Goal: Information Seeking & Learning: Learn about a topic

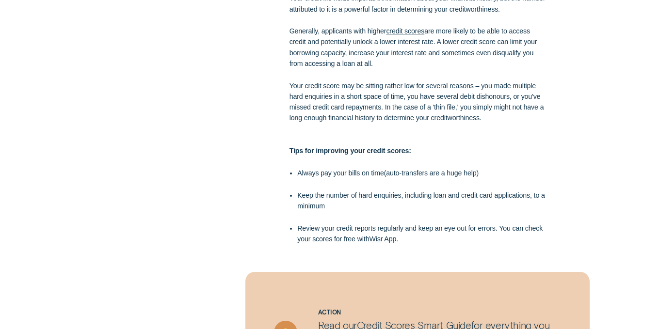
scroll to position [1535, 0]
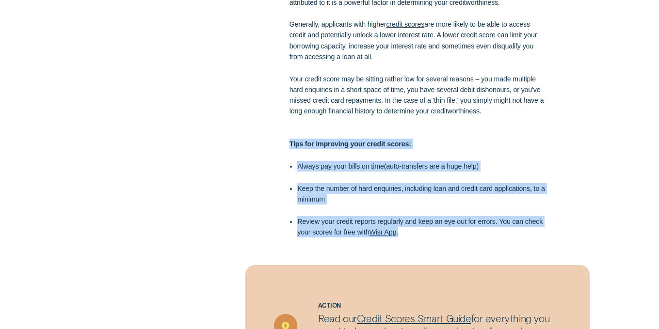
drag, startPoint x: 406, startPoint y: 235, endPoint x: 286, endPoint y: 142, distance: 152.0
click at [286, 142] on div "Your credit file holds important information about your financial history, but …" at bounding box center [417, 112] width 264 height 252
copy div "Tips for improving your credit scores: Always pay your bills on time ( auto-tra…"
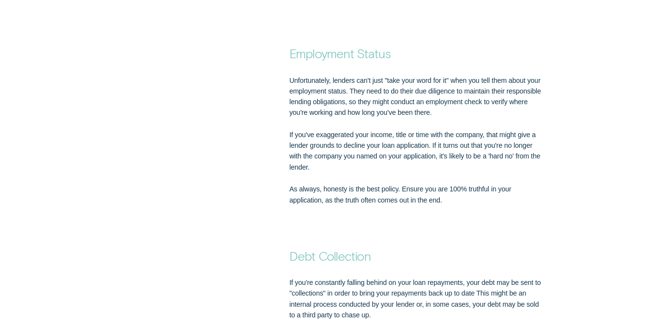
scroll to position [1945, 0]
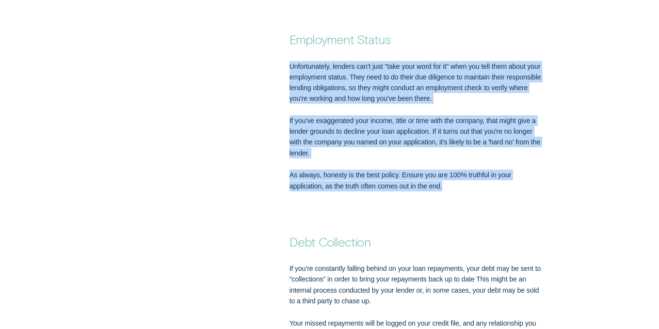
drag, startPoint x: 288, startPoint y: 64, endPoint x: 466, endPoint y: 186, distance: 215.5
click at [466, 186] on div "Unfortunately, lenders can't just "take your word for it" when you tell them ab…" at bounding box center [417, 126] width 264 height 130
copy div "Unfortunately, lenders can't just "take your word for it" when you tell them ab…"
click at [456, 185] on p "As always, honesty is the best policy. Ensure you are 100% truthful in your app…" at bounding box center [417, 180] width 256 height 21
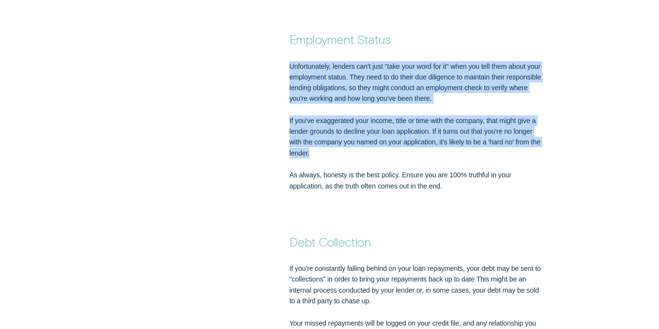
drag, startPoint x: 310, startPoint y: 155, endPoint x: 285, endPoint y: 70, distance: 88.3
click at [285, 70] on div "Unfortunately, lenders can't just "take your word for it" when you tell them ab…" at bounding box center [417, 126] width 264 height 130
copy div "Unfortunately, lenders can't just "take your word for it" when you tell them ab…"
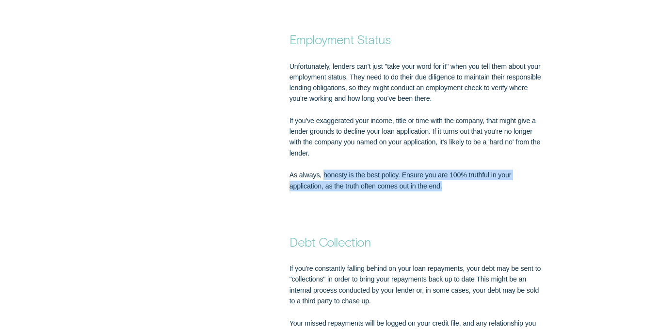
drag, startPoint x: 449, startPoint y: 189, endPoint x: 323, endPoint y: 172, distance: 127.1
click at [323, 172] on p "As always, honesty is the best policy. Ensure you are 100% truthful in your app…" at bounding box center [417, 180] width 256 height 21
copy p "honesty is the best policy. Ensure you are 100% truthful in your application, a…"
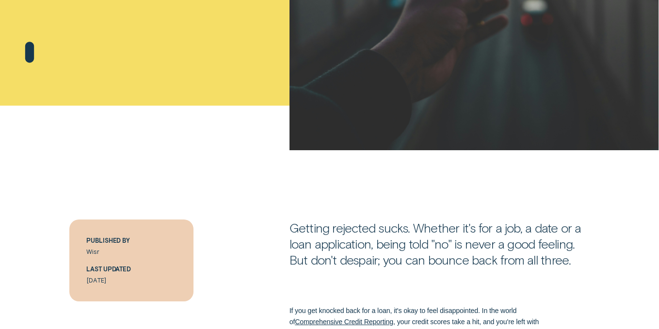
scroll to position [0, 0]
